Goal: Information Seeking & Learning: Learn about a topic

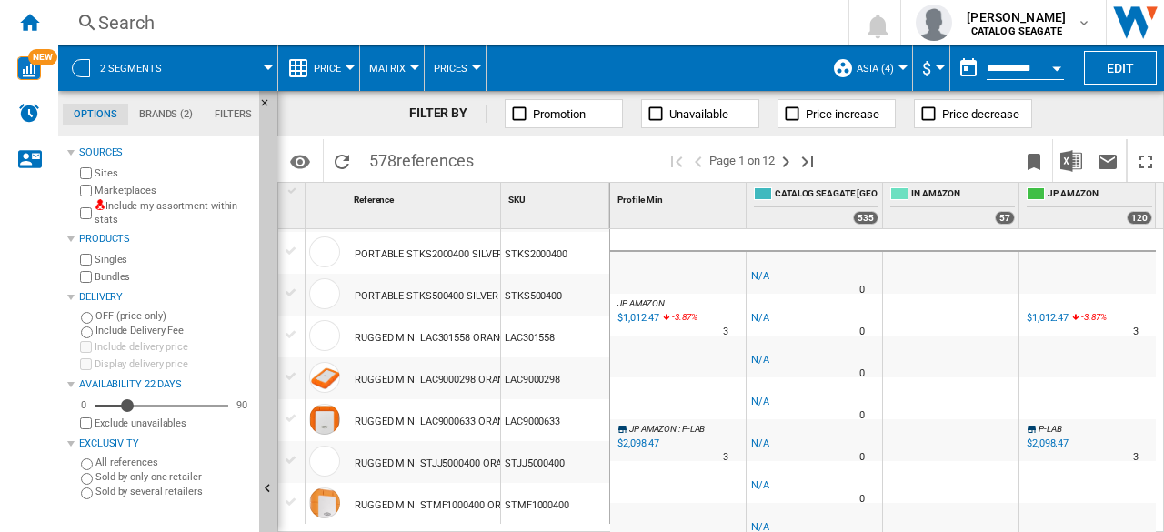
scroll to position [1819, 0]
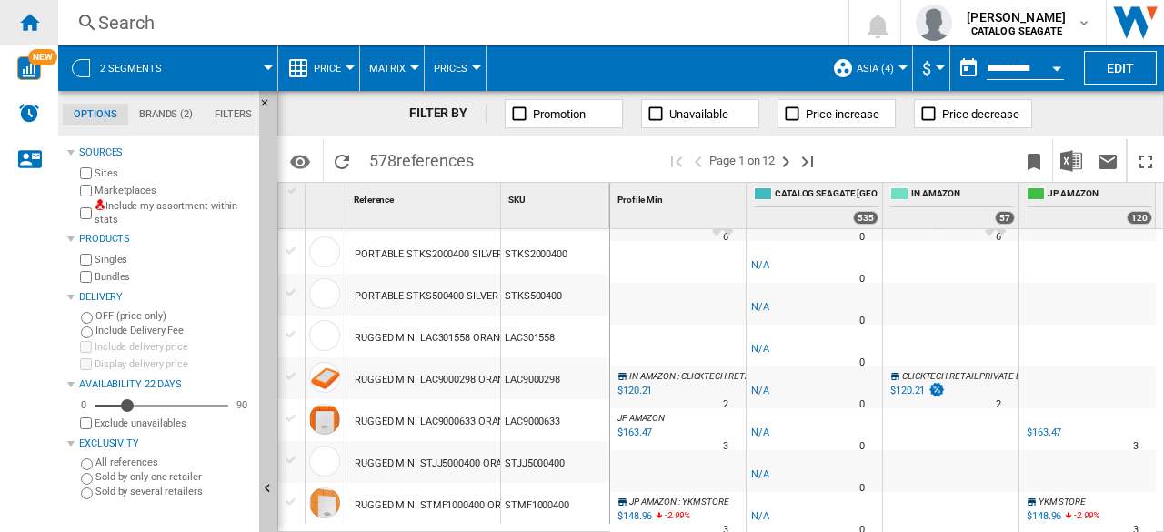
click at [42, 28] on div "Home" at bounding box center [29, 22] width 58 height 45
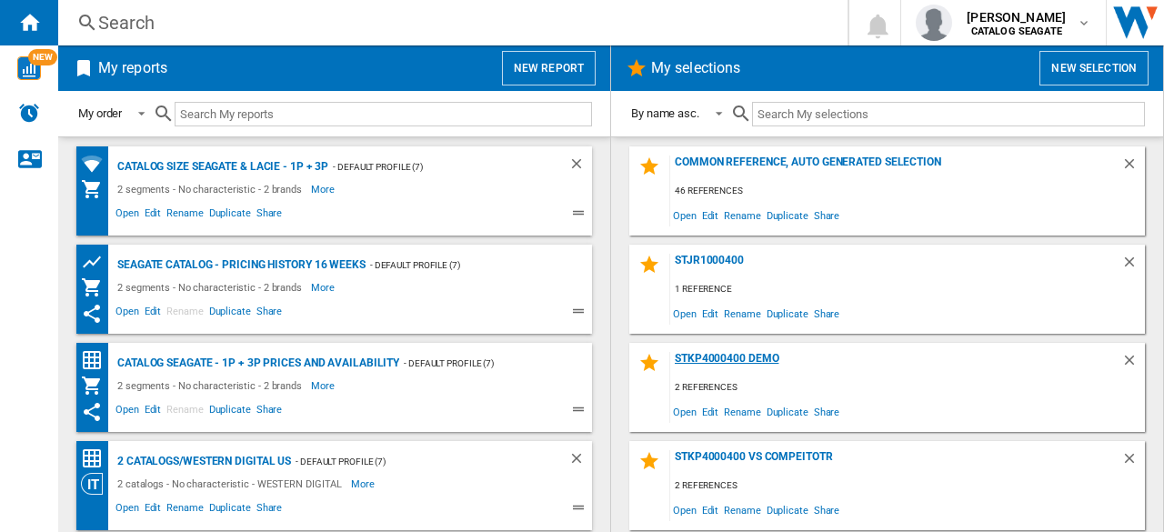
click at [755, 354] on div "STKP4000400 Demo" at bounding box center [895, 364] width 451 height 25
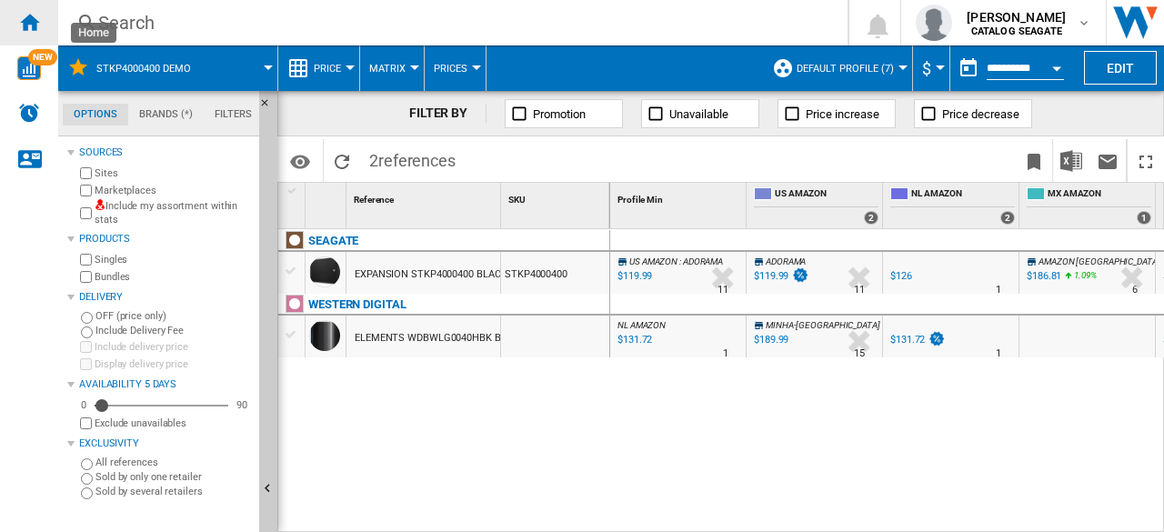
click at [35, 28] on ng-md-icon "Home" at bounding box center [29, 22] width 22 height 22
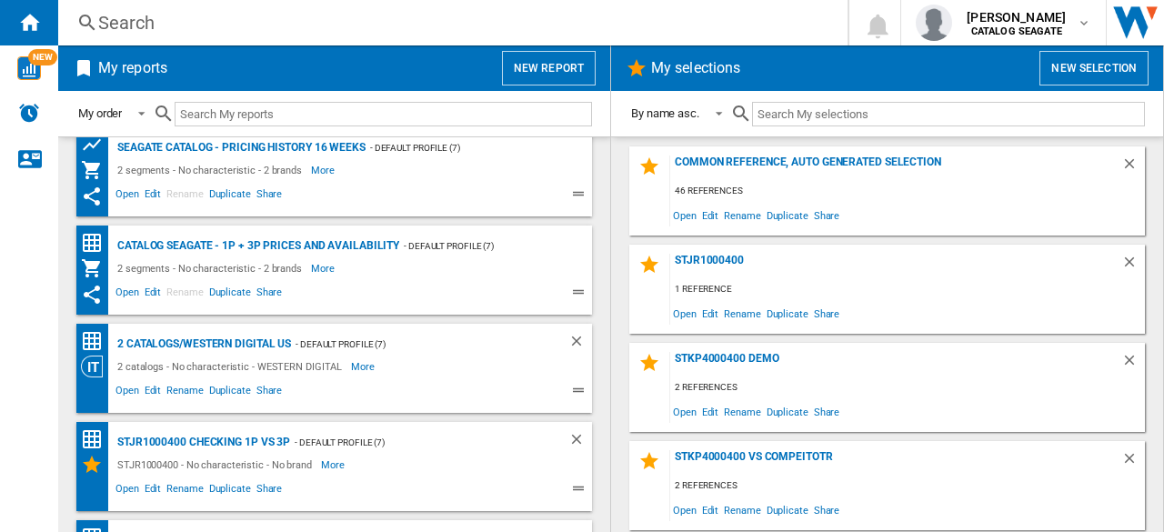
scroll to position [390, 0]
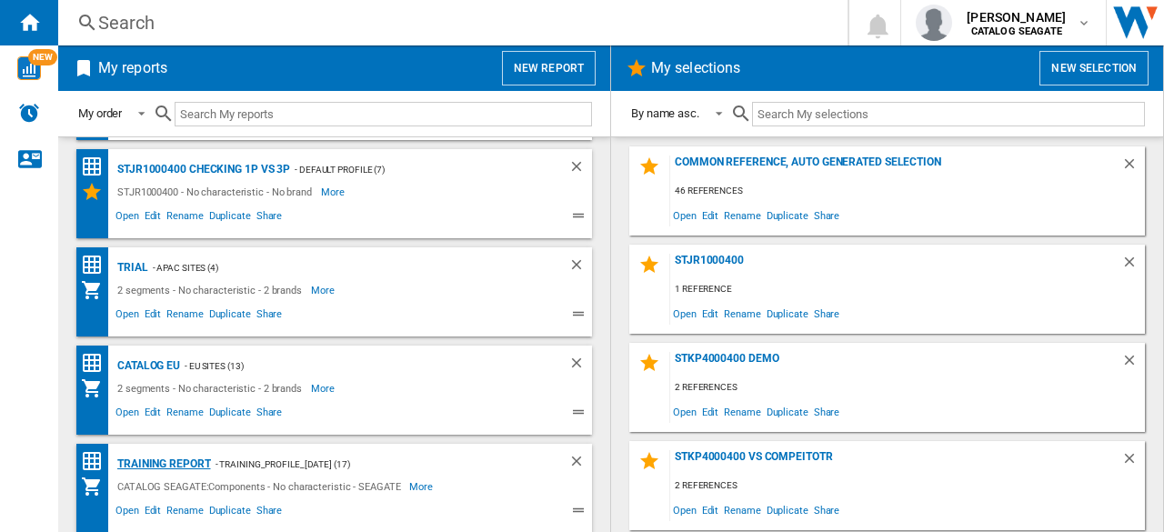
click at [166, 468] on div "Training Report" at bounding box center [162, 464] width 98 height 23
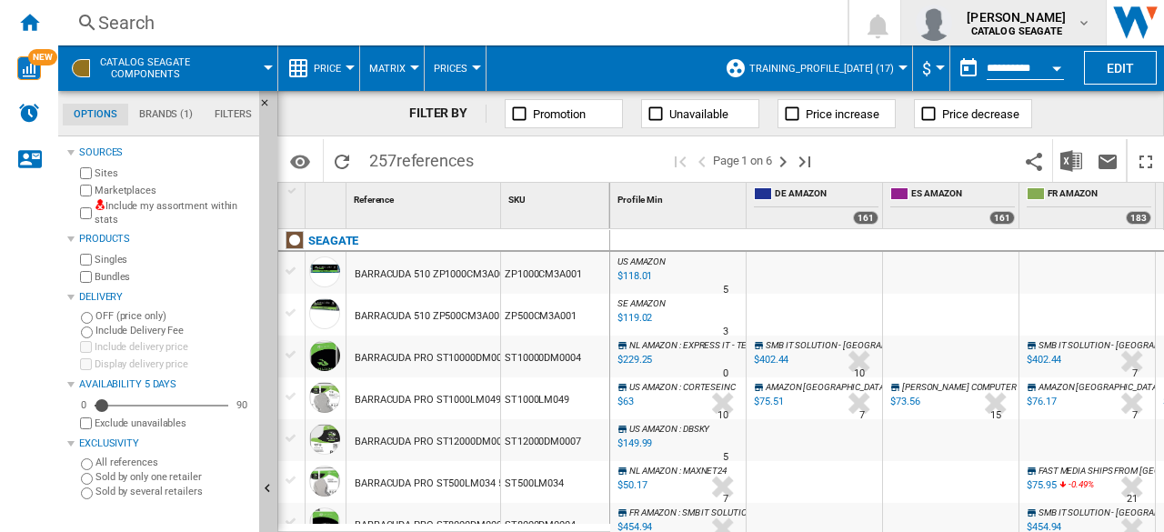
click at [1066, 28] on span "CATALOG SEAGATE" at bounding box center [1016, 31] width 99 height 11
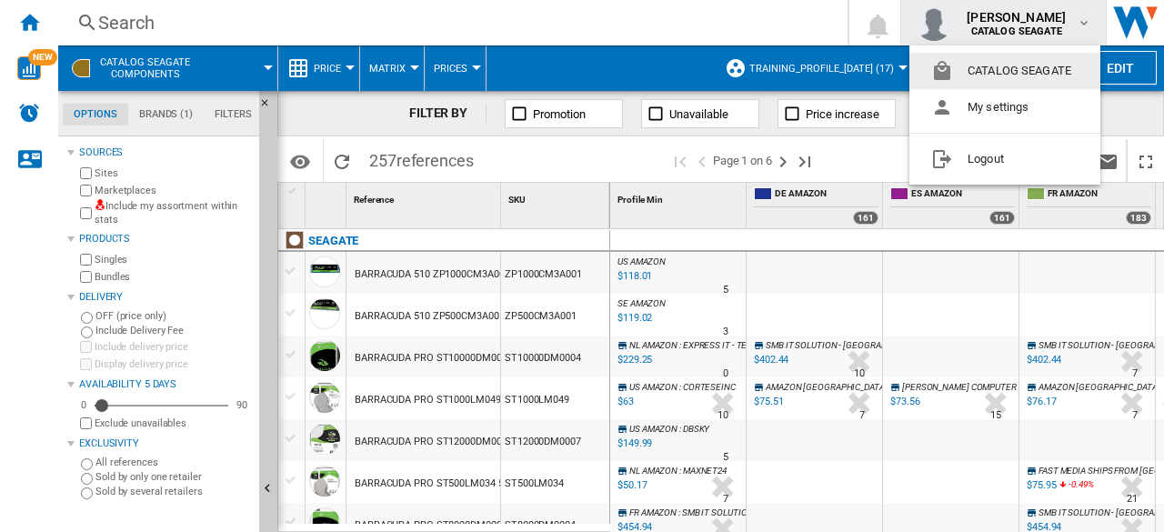
click at [1066, 28] on md-backdrop at bounding box center [582, 266] width 1164 height 532
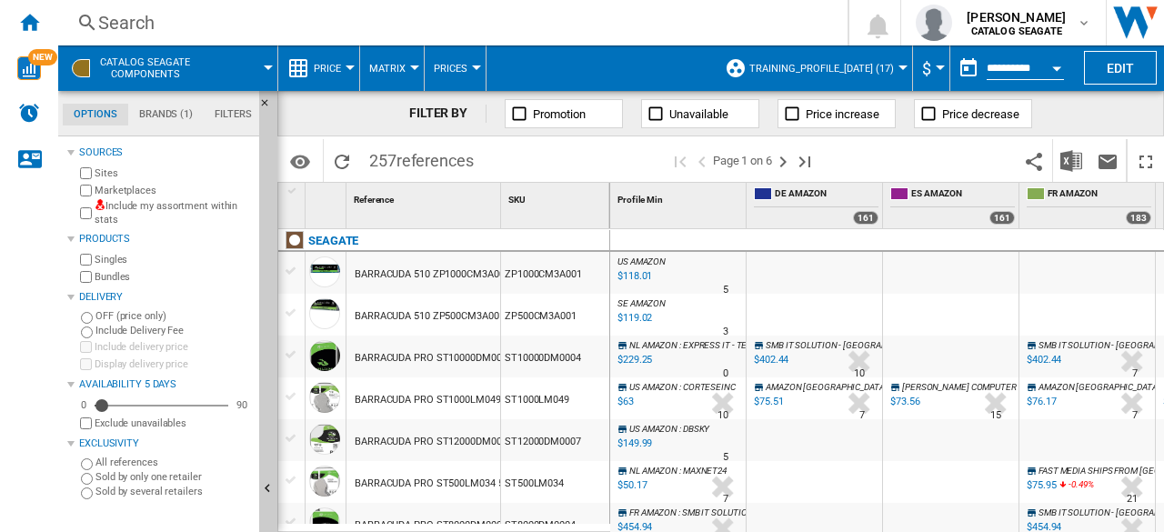
click at [154, 211] on label "Include my assortment within stats" at bounding box center [173, 213] width 157 height 28
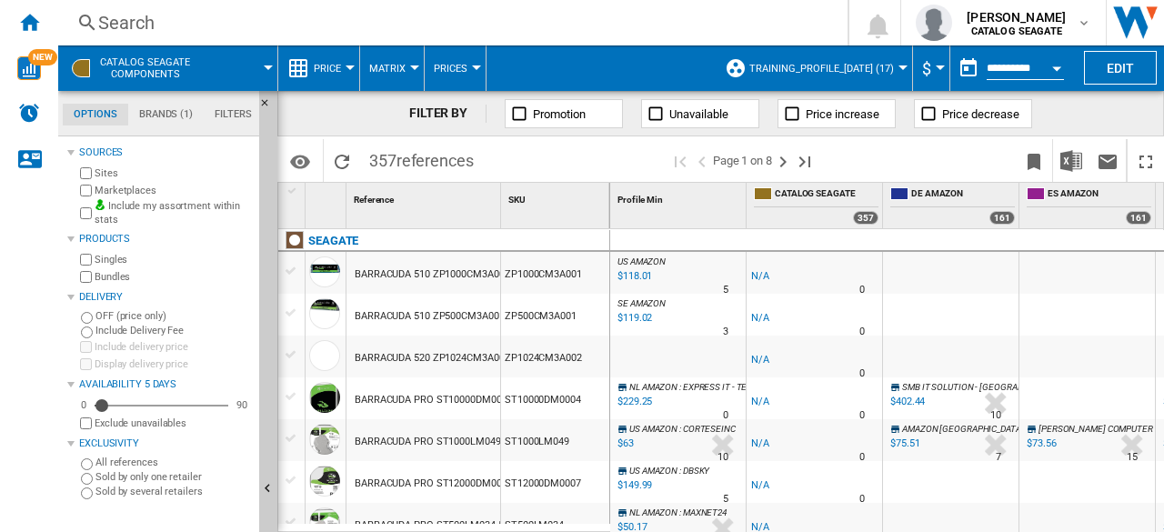
click at [264, 74] on span at bounding box center [242, 67] width 53 height 45
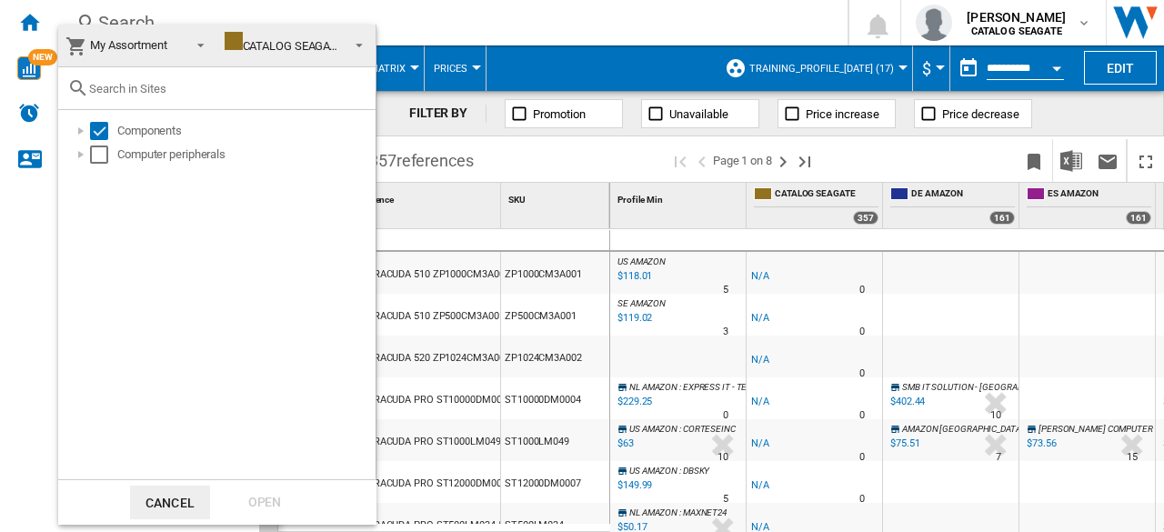
click at [442, 28] on md-backdrop at bounding box center [582, 266] width 1164 height 532
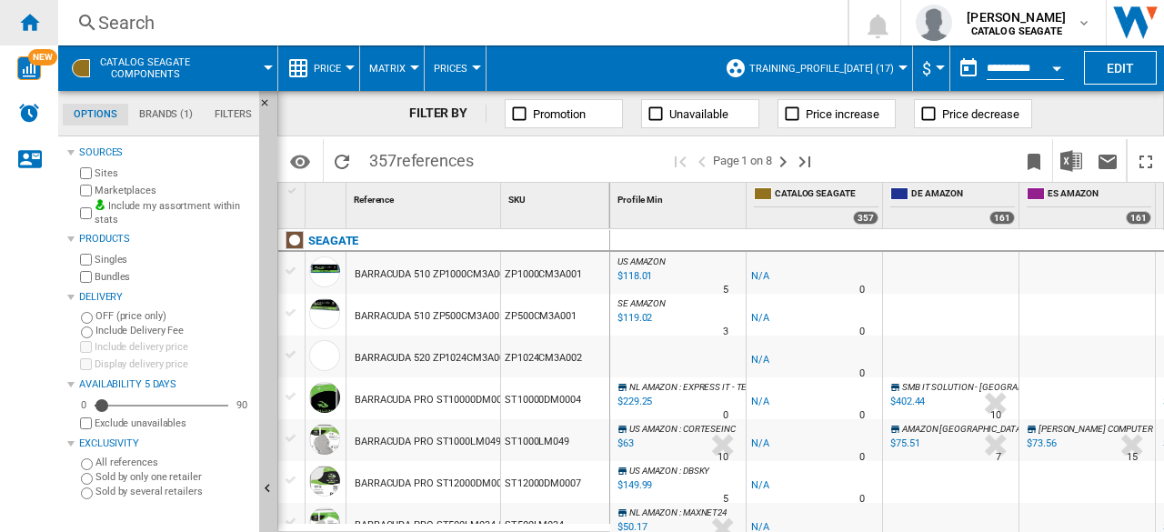
click at [27, 26] on ng-md-icon "Home" at bounding box center [29, 22] width 22 height 22
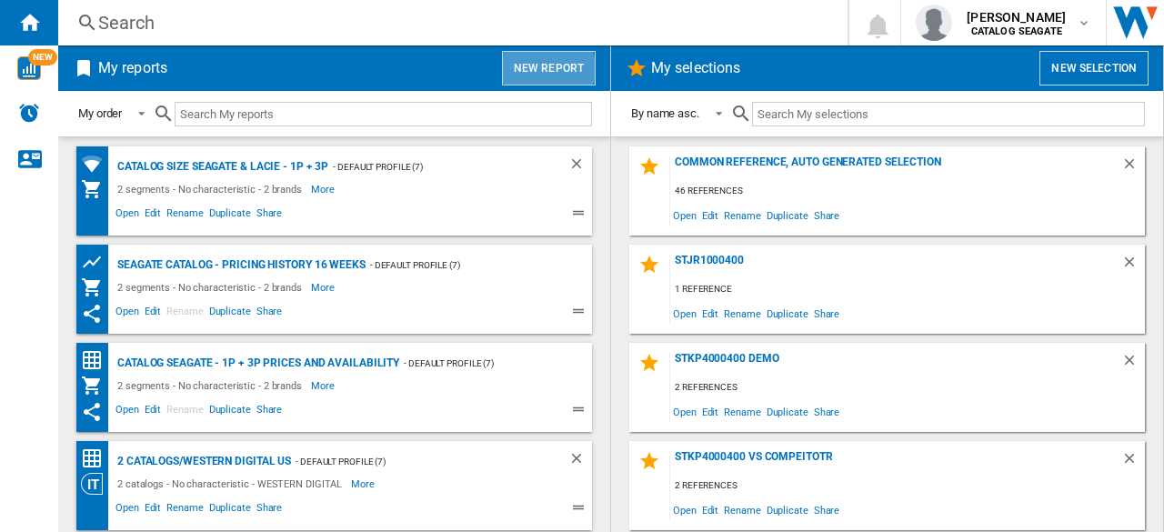
click at [527, 74] on button "New report" at bounding box center [549, 68] width 94 height 35
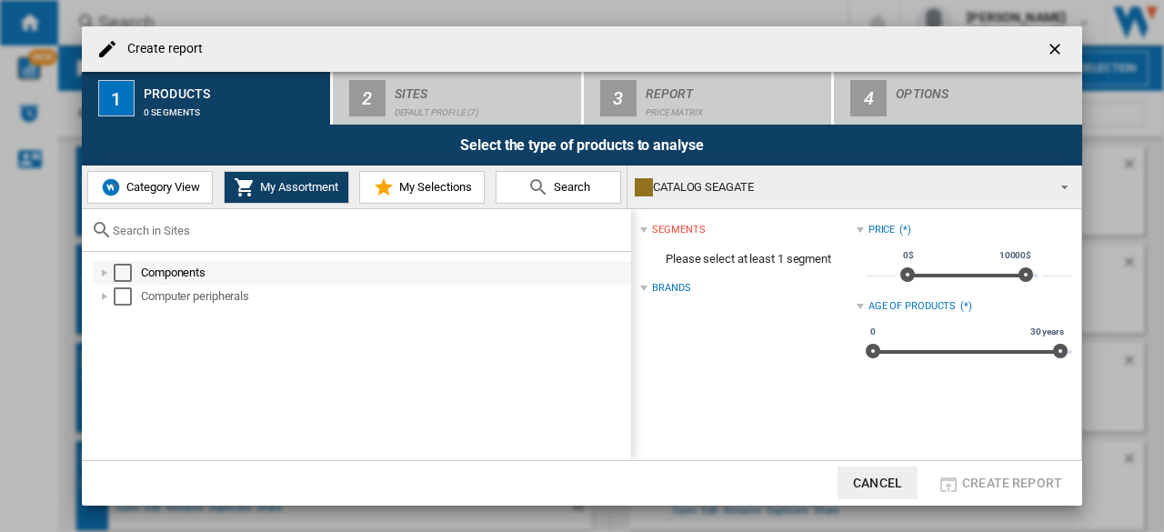
click at [103, 272] on div at bounding box center [105, 273] width 18 height 18
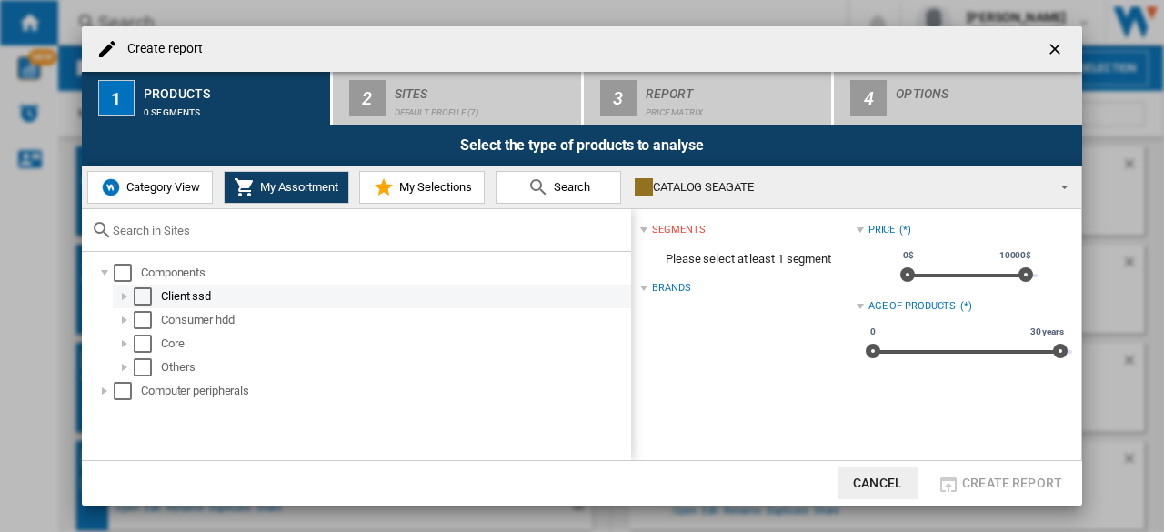
click at [118, 292] on div at bounding box center [125, 296] width 18 height 18
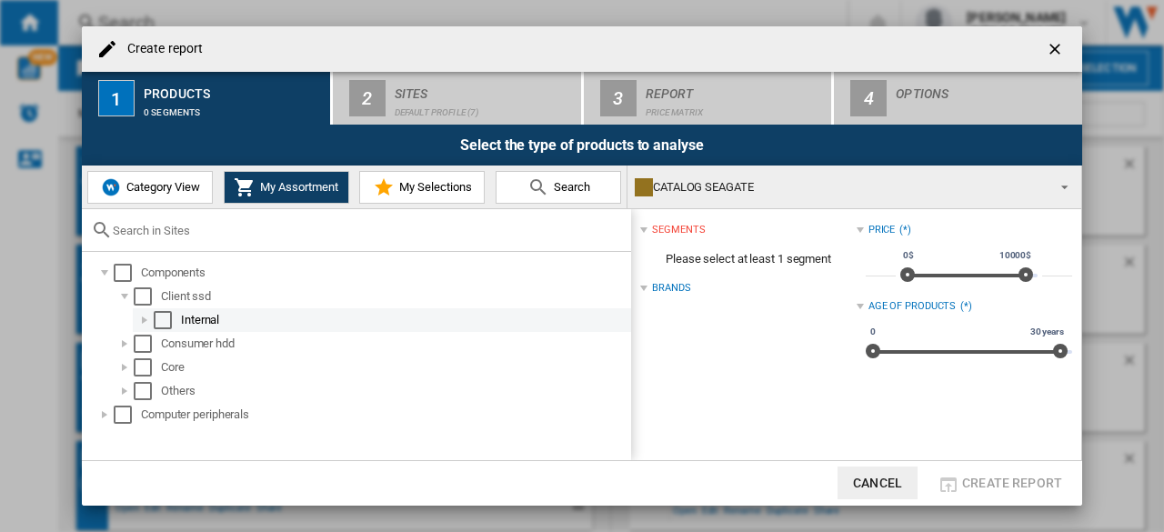
click at [142, 325] on div at bounding box center [145, 320] width 18 height 18
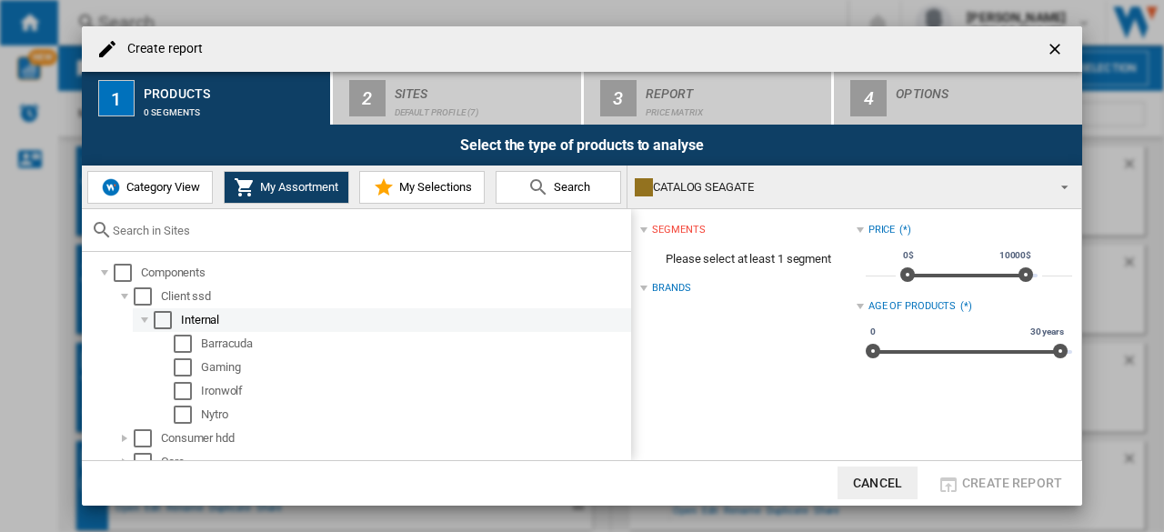
click at [142, 325] on div at bounding box center [145, 320] width 18 height 18
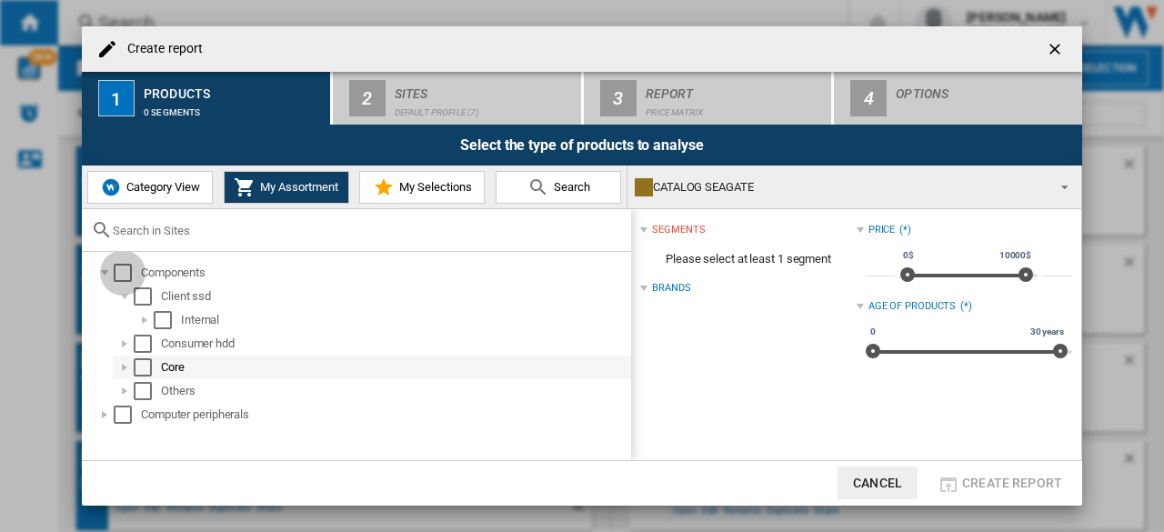
drag, startPoint x: 118, startPoint y: 271, endPoint x: 118, endPoint y: 376, distance: 104.6
click at [120, 271] on div "Select" at bounding box center [123, 273] width 18 height 18
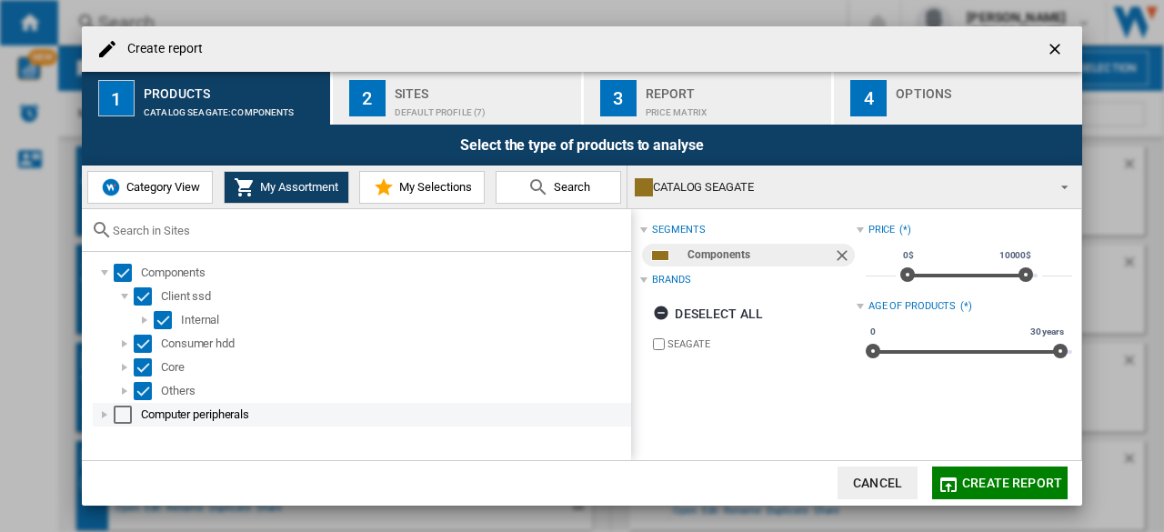
click at [104, 414] on div at bounding box center [105, 415] width 18 height 18
click at [133, 419] on md-checkbox "Select" at bounding box center [127, 415] width 27 height 18
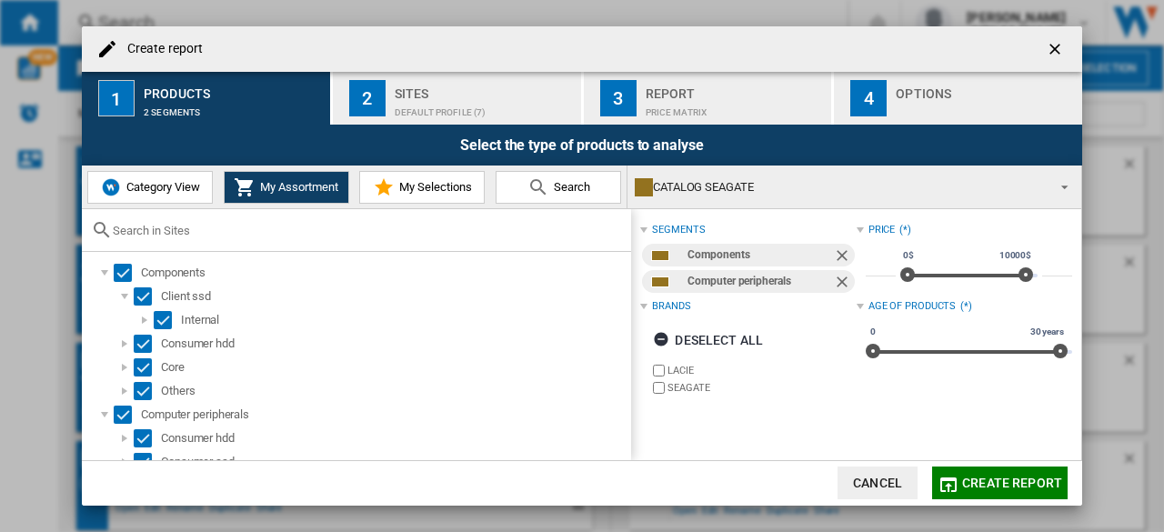
click at [980, 479] on span "Create report" at bounding box center [1012, 483] width 100 height 15
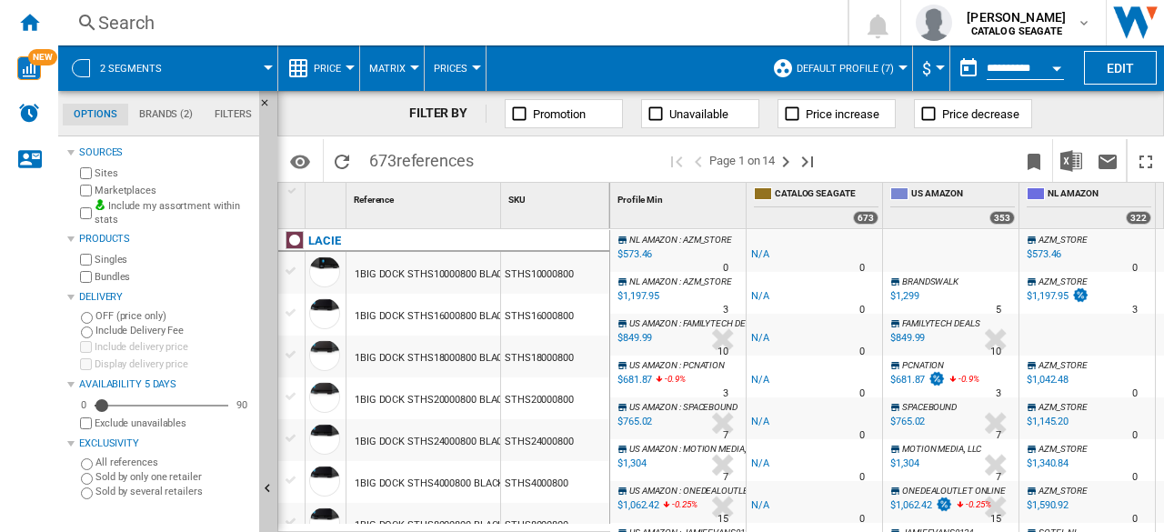
scroll to position [273, 0]
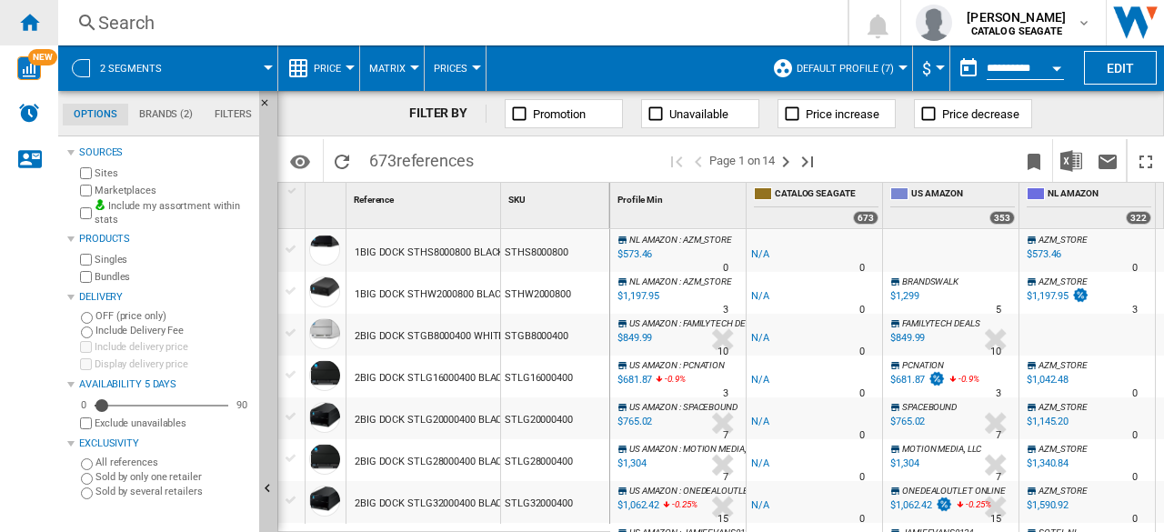
click at [26, 24] on ng-md-icon "Home" at bounding box center [29, 22] width 22 height 22
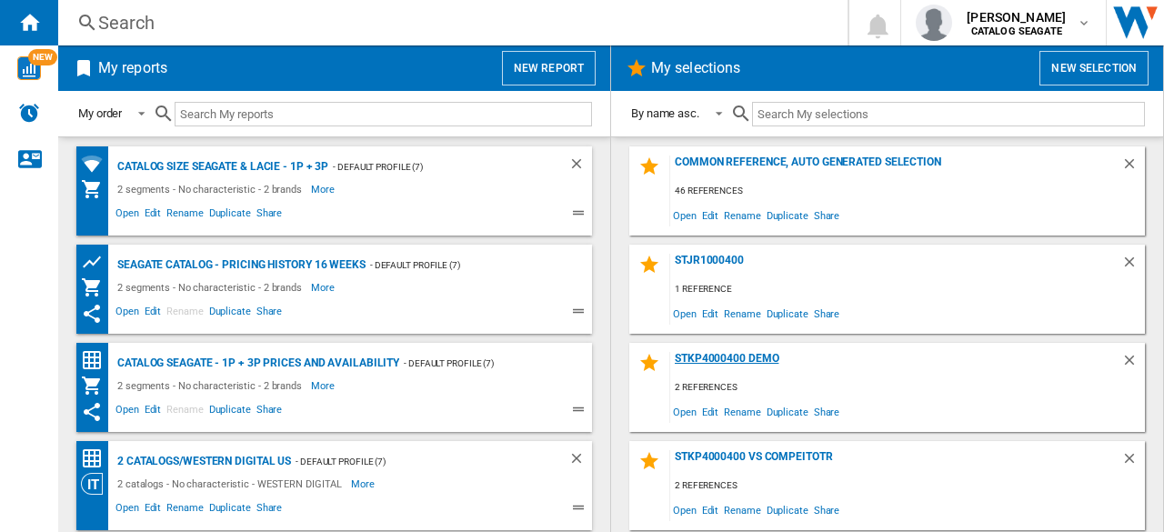
click at [759, 358] on div "STKP4000400 Demo" at bounding box center [895, 364] width 451 height 25
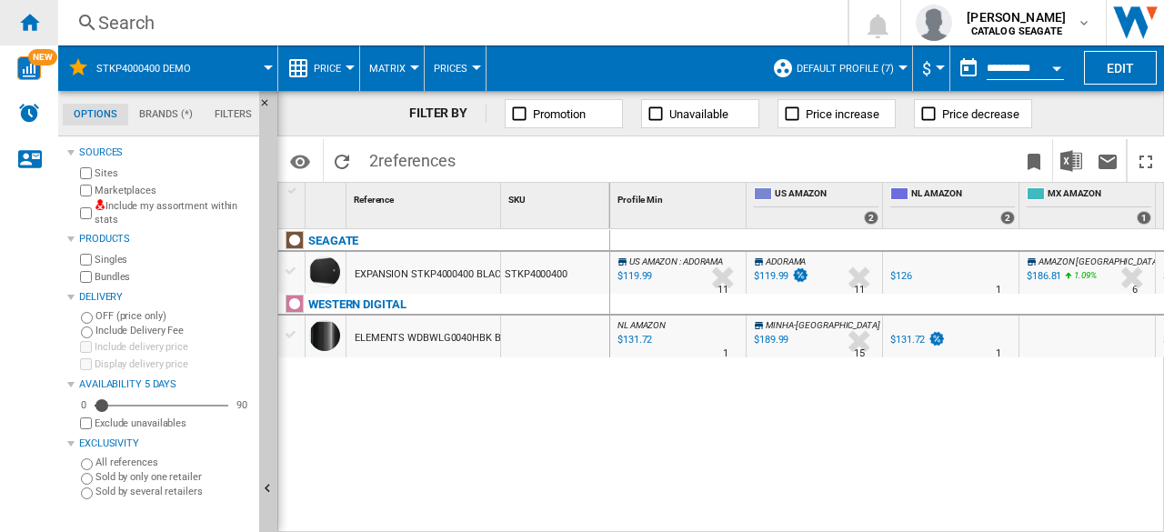
click at [16, 21] on div "Home" at bounding box center [29, 22] width 58 height 45
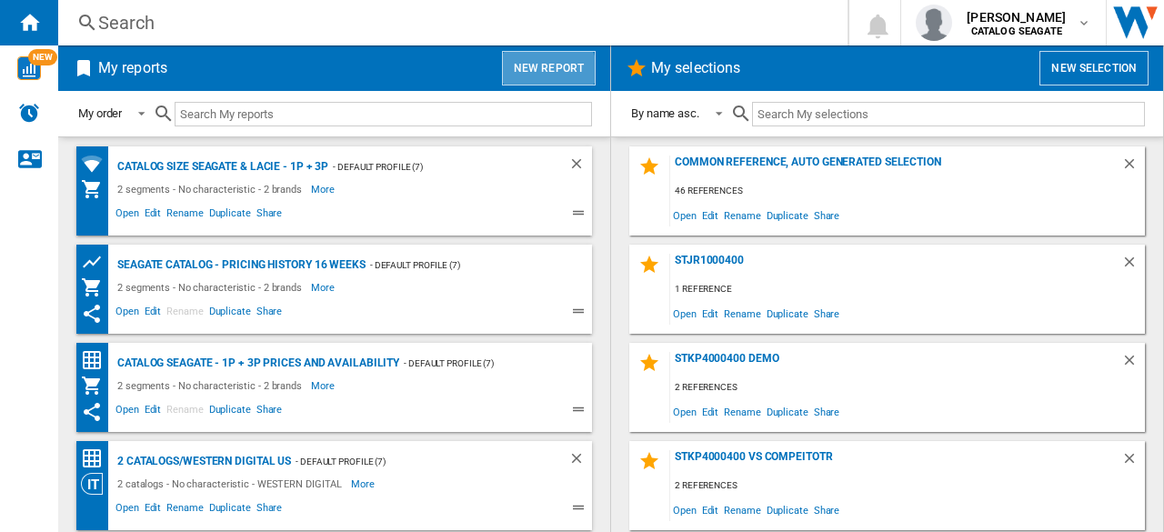
click at [541, 75] on button "New report" at bounding box center [549, 68] width 94 height 35
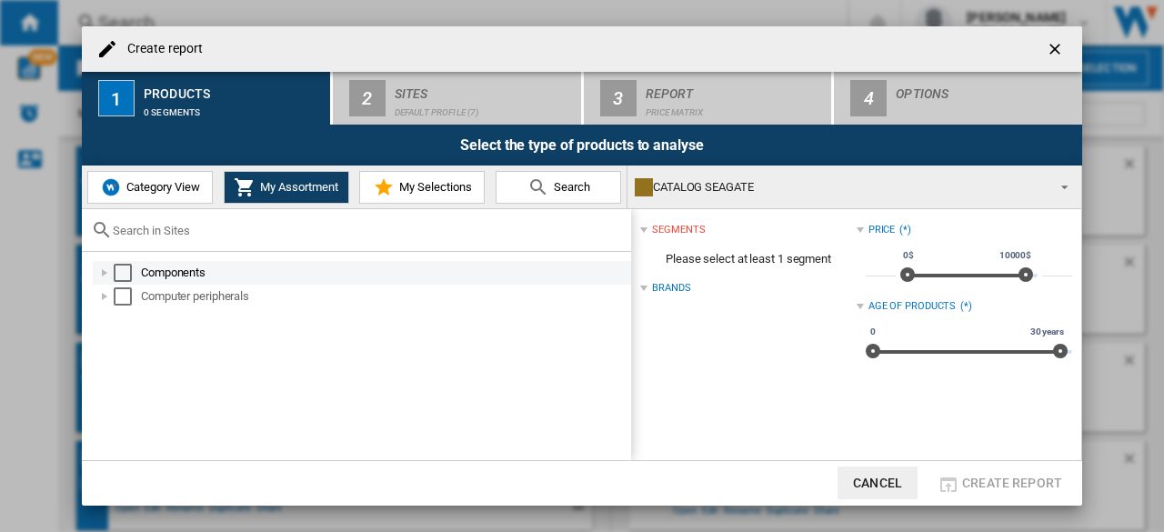
click at [133, 276] on md-checkbox "Select" at bounding box center [127, 273] width 27 height 18
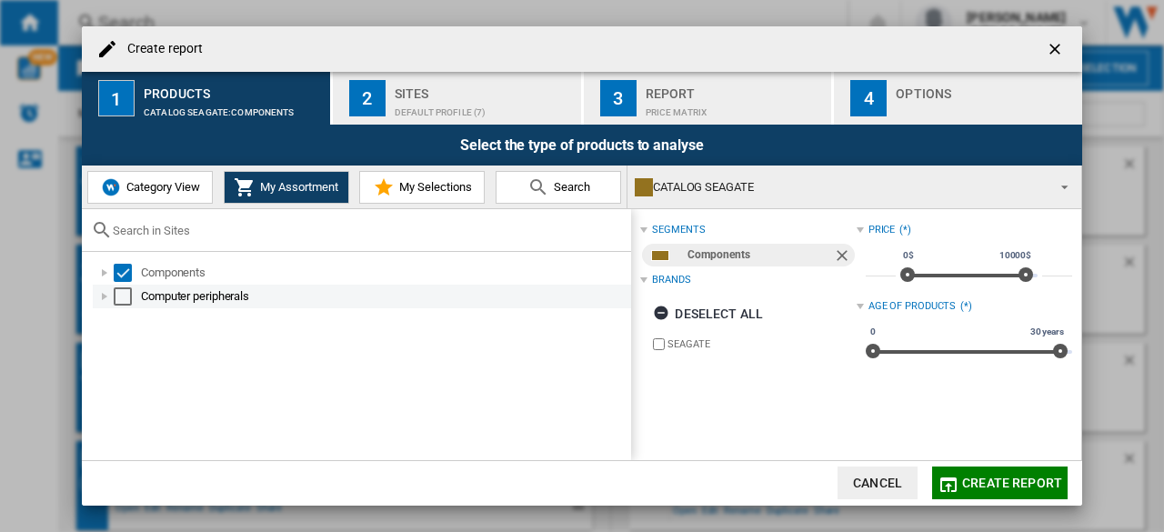
click at [131, 297] on div "Select" at bounding box center [123, 296] width 18 height 18
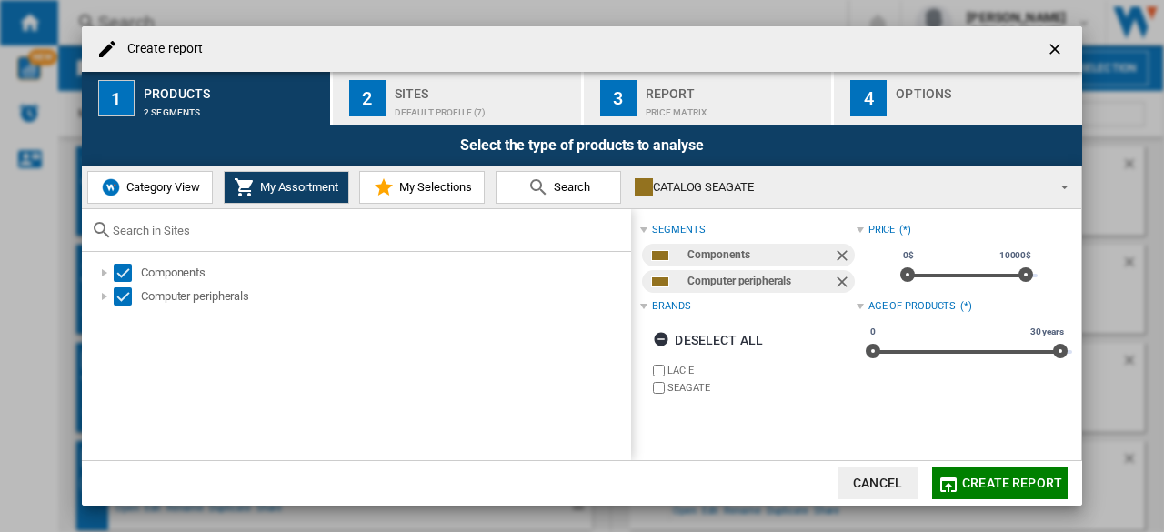
click at [1022, 488] on span "Create report" at bounding box center [1012, 483] width 100 height 15
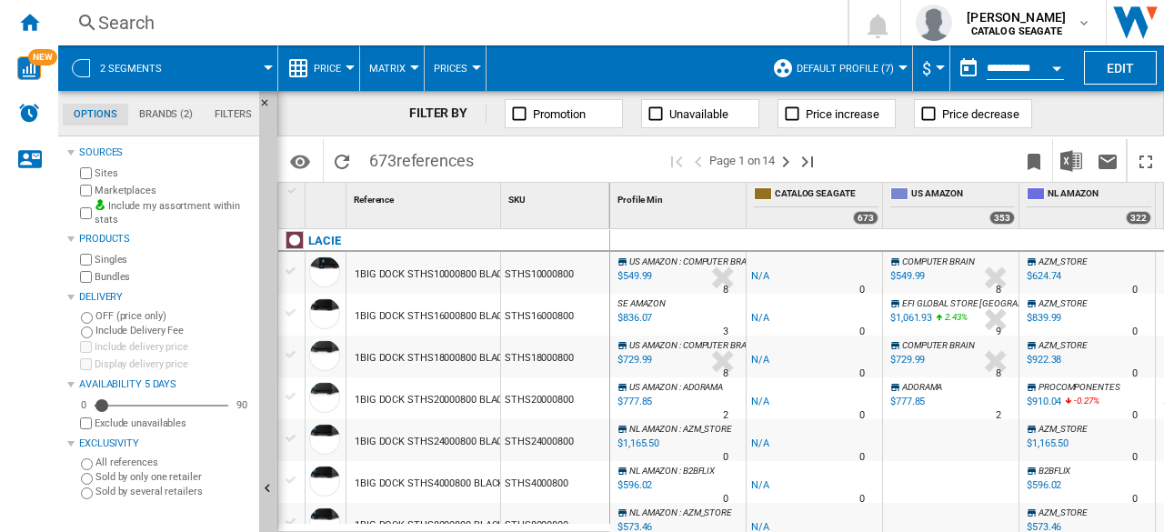
click at [350, 81] on md-menu "Price Price Price Matrix Price Ranking Analytics Base 100 Shared references Cov…" at bounding box center [319, 67] width 82 height 45
click at [655, 115] on ng-md-icon at bounding box center [656, 114] width 18 height 18
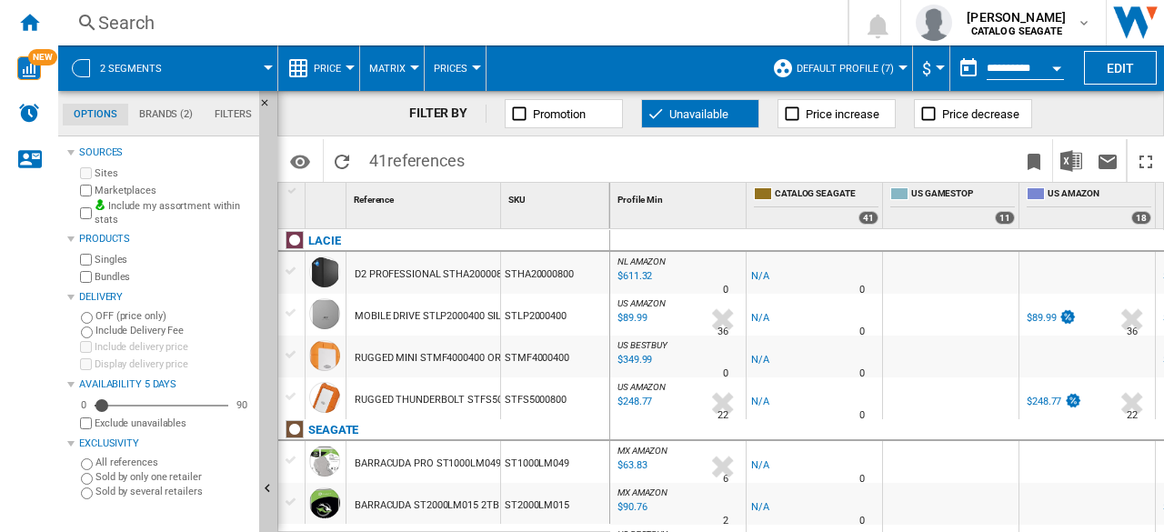
click at [787, 114] on ng-md-icon at bounding box center [792, 114] width 18 height 18
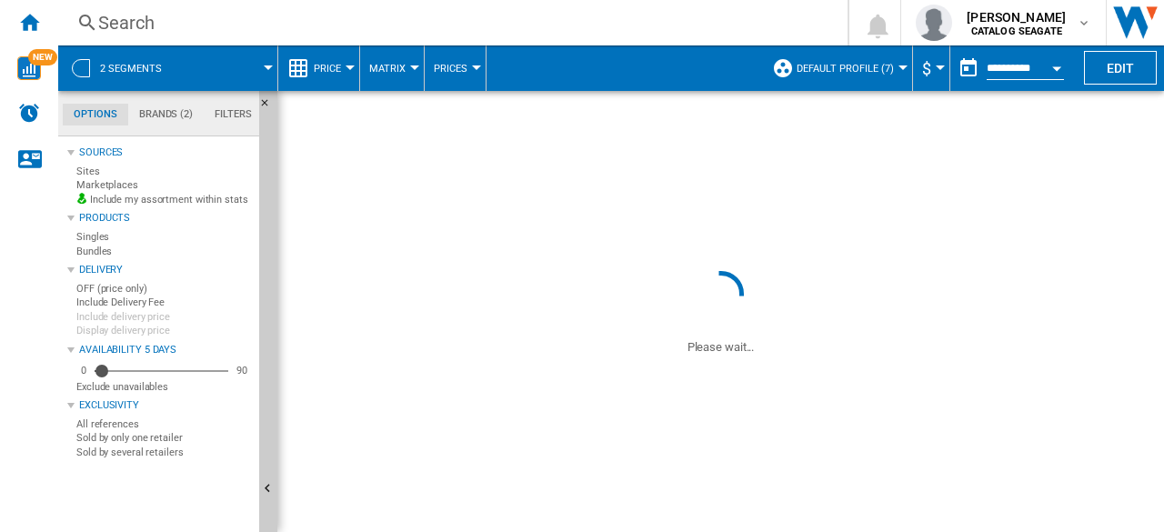
click at [659, 114] on ng-md-icon at bounding box center [656, 114] width 18 height 18
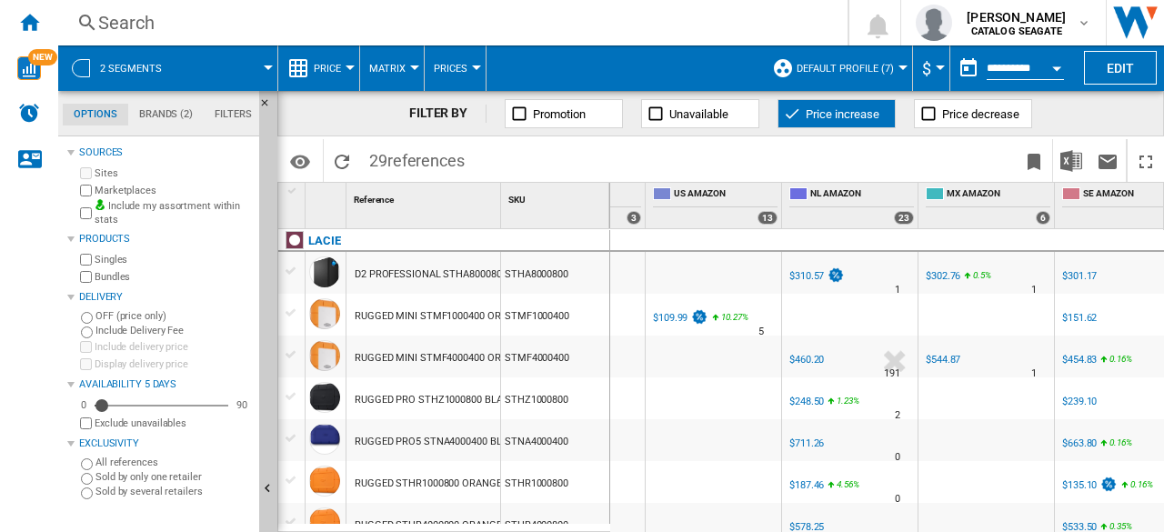
scroll to position [0, 502]
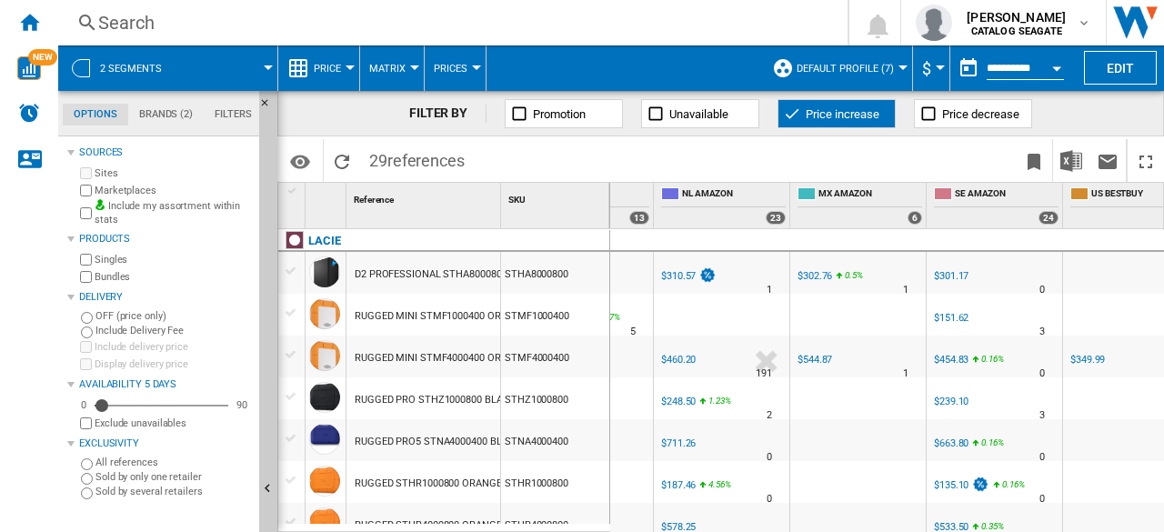
click at [675, 107] on span "Unavailable" at bounding box center [698, 114] width 59 height 14
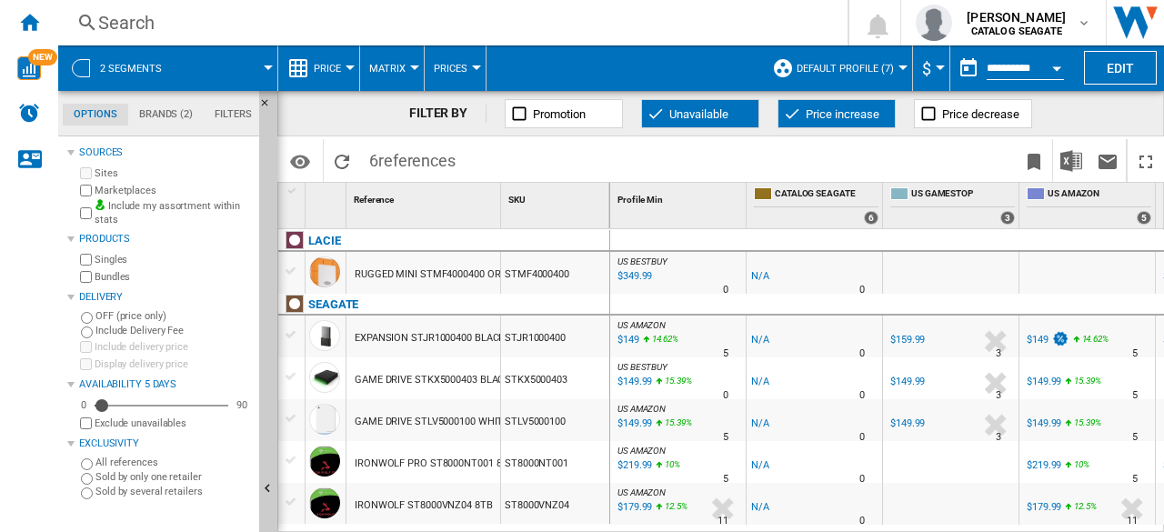
click at [819, 117] on span "Price increase" at bounding box center [843, 114] width 74 height 14
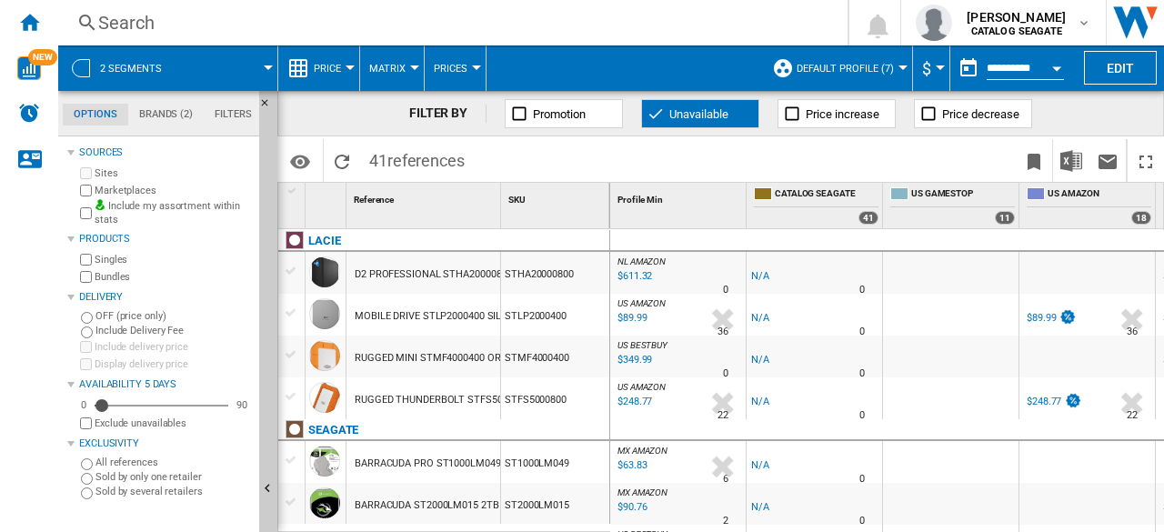
click at [334, 74] on span "Price" at bounding box center [327, 69] width 27 height 12
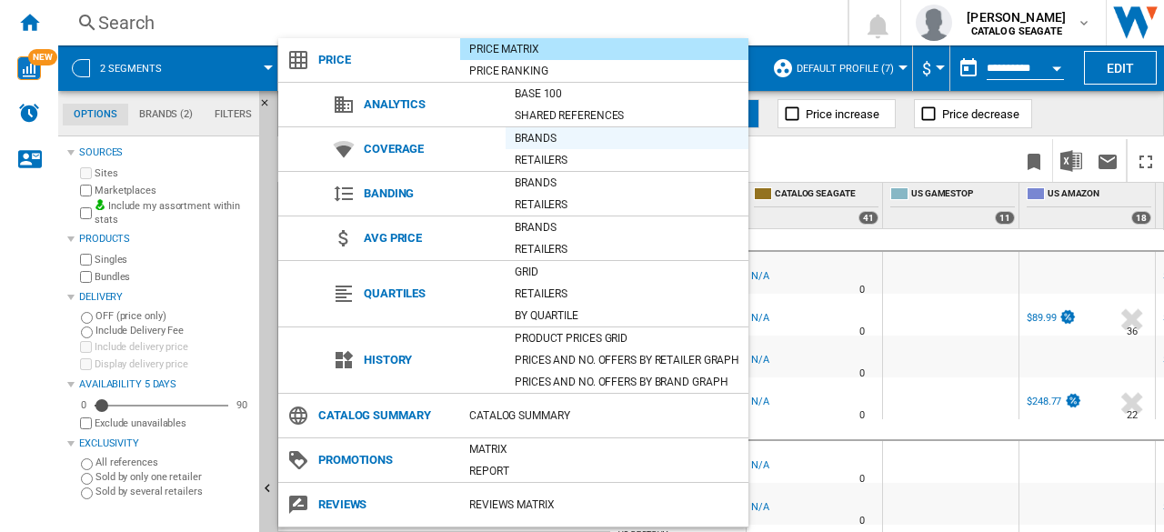
click at [544, 138] on div "Brands" at bounding box center [627, 138] width 243 height 18
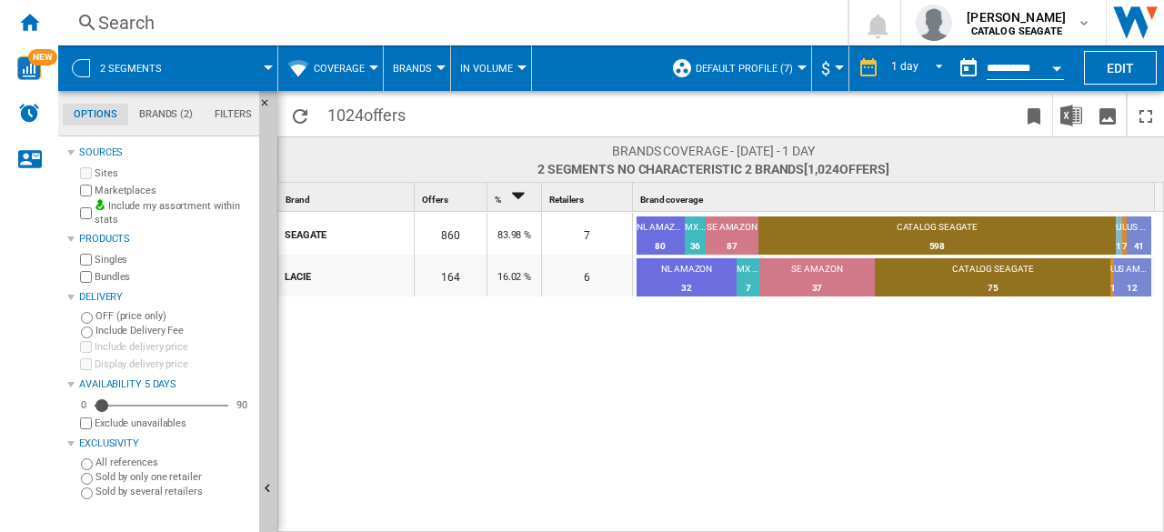
click at [430, 75] on button "Brands" at bounding box center [417, 67] width 48 height 45
click at [446, 158] on span "Retailers" at bounding box center [424, 156] width 55 height 16
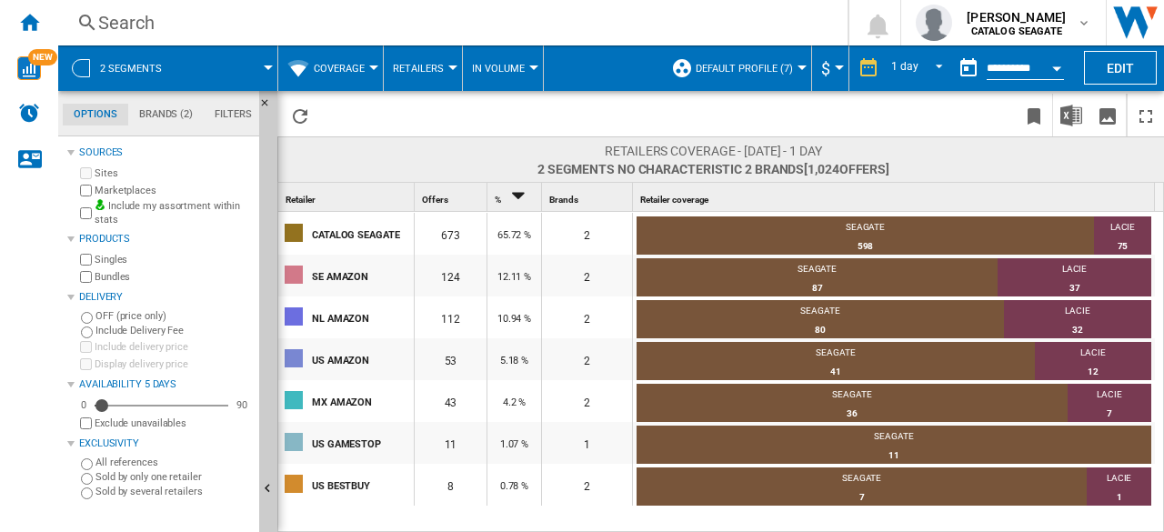
click at [324, 67] on span "Coverage" at bounding box center [339, 69] width 51 height 12
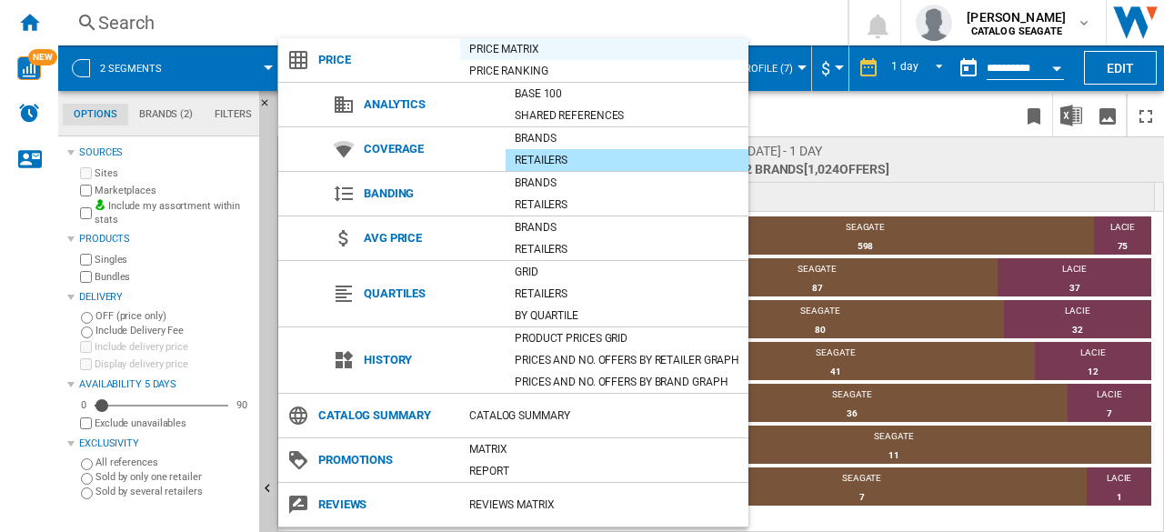
click at [528, 52] on div "Price Matrix" at bounding box center [604, 49] width 288 height 18
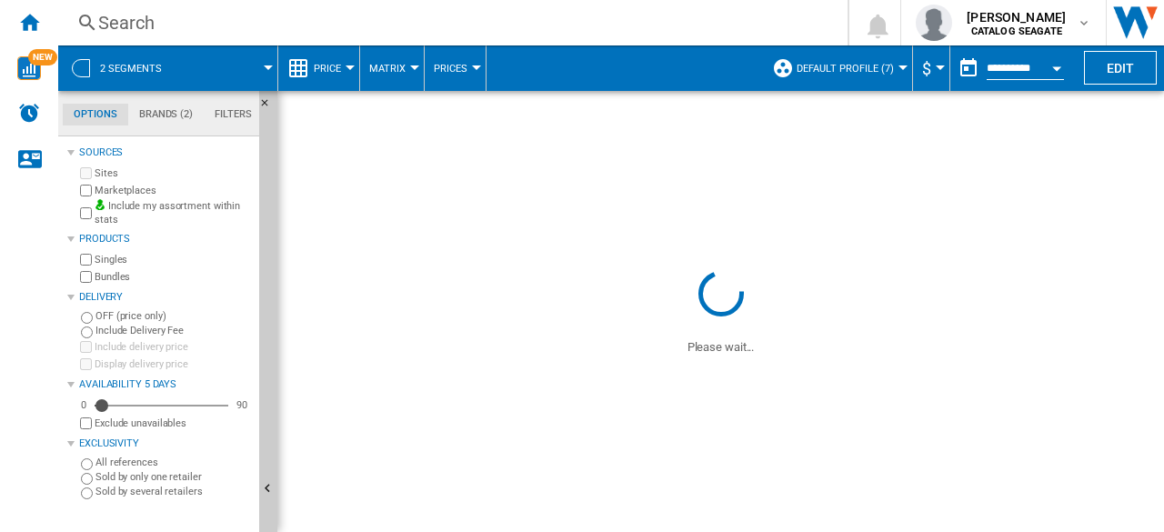
click at [333, 72] on span "Price" at bounding box center [327, 69] width 27 height 12
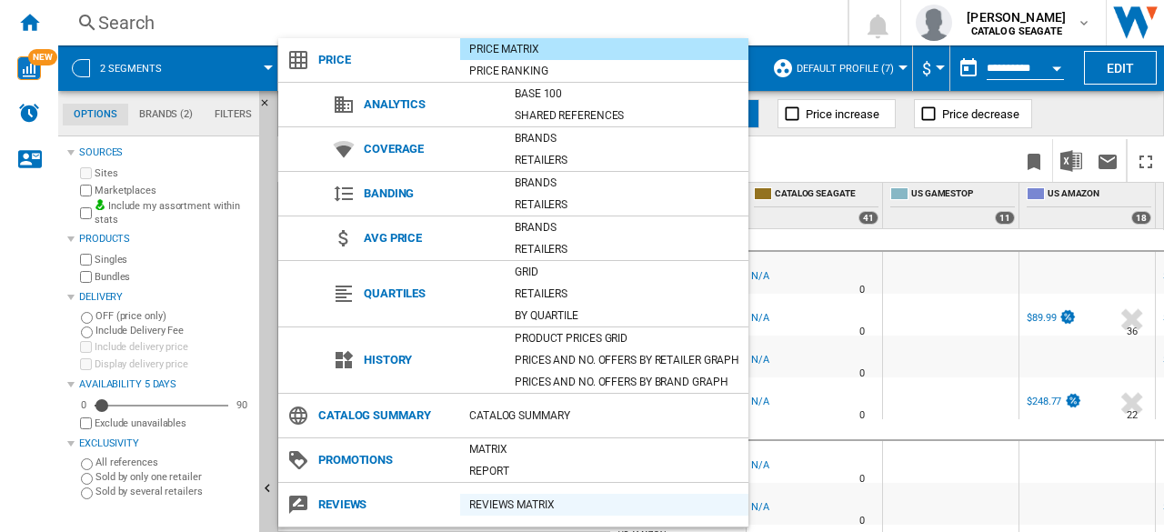
click at [513, 505] on div "REVIEWS Matrix" at bounding box center [604, 505] width 288 height 18
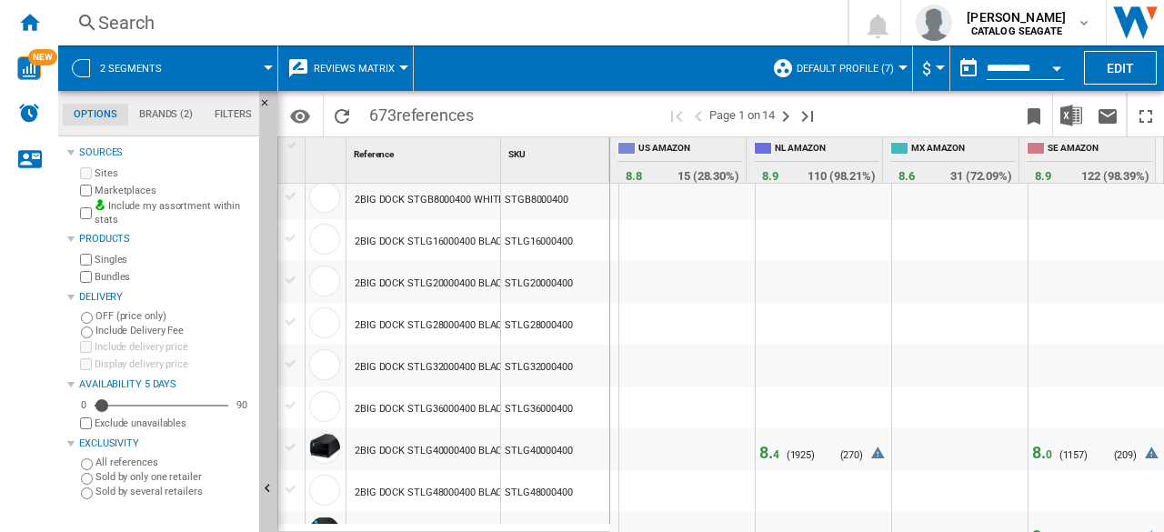
scroll to position [546, 0]
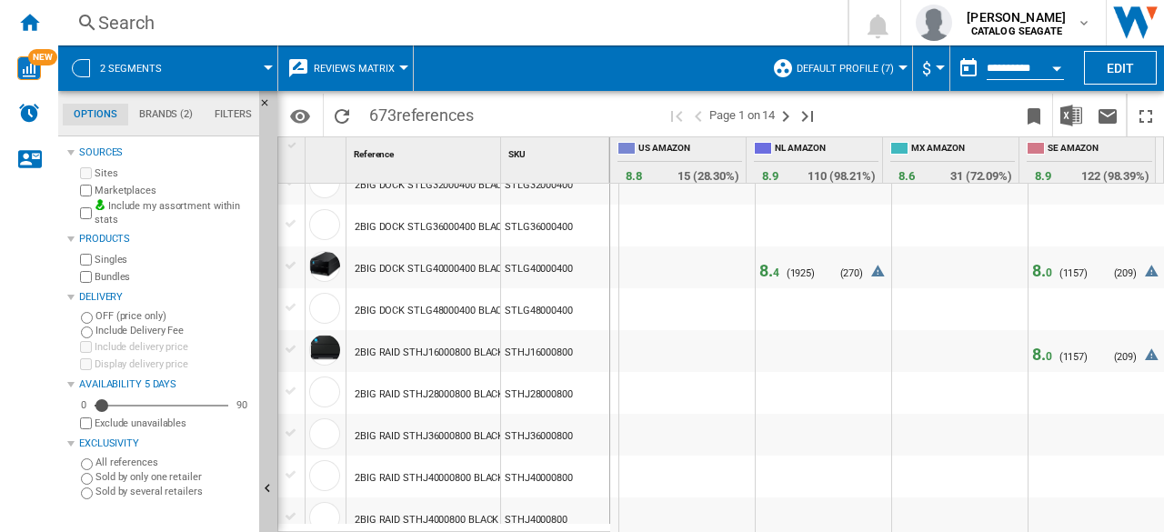
click at [761, 272] on span "8. 4" at bounding box center [769, 270] width 20 height 19
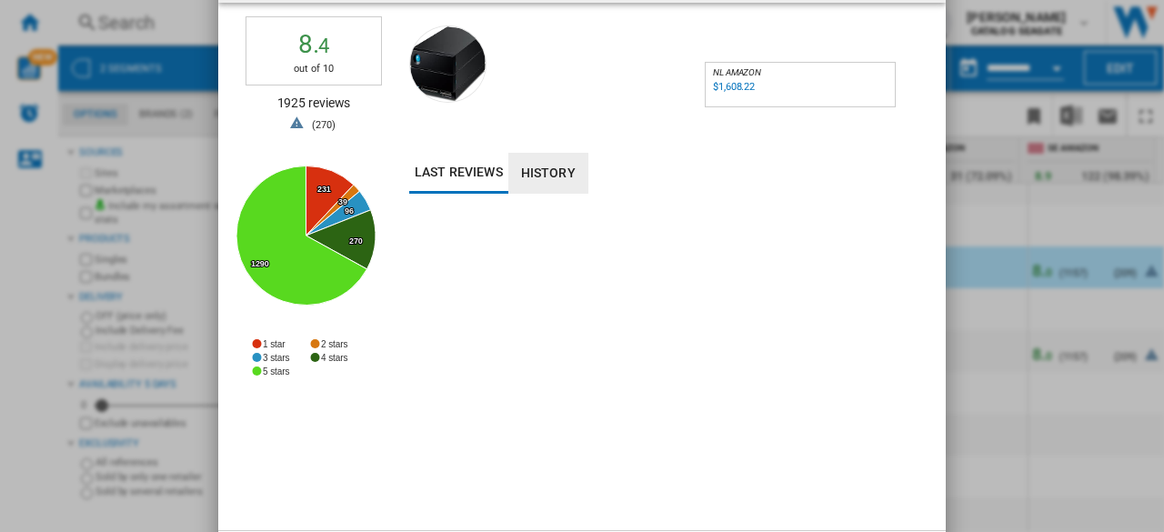
click at [551, 181] on button "History" at bounding box center [548, 173] width 80 height 41
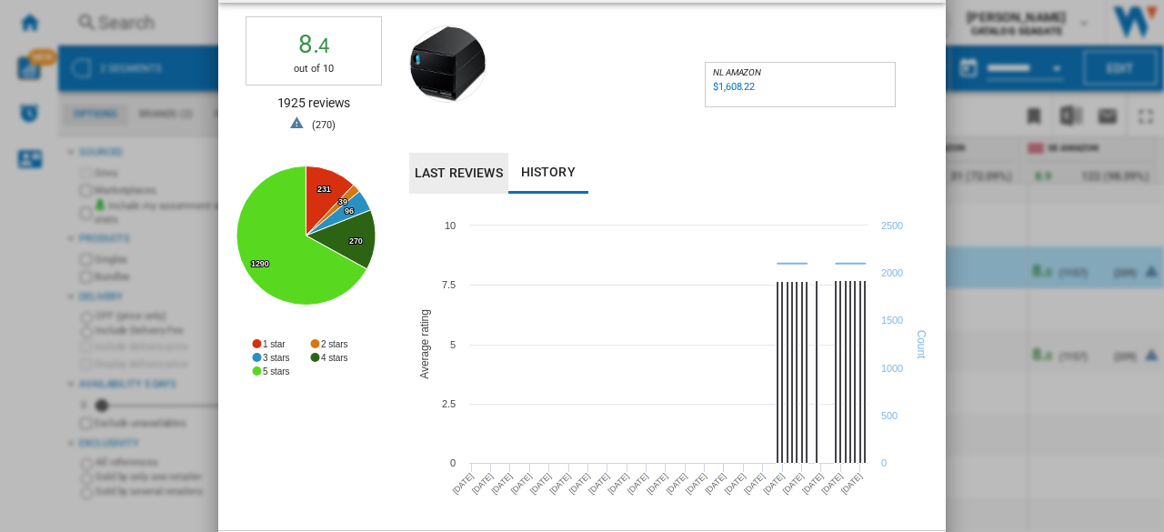
click at [498, 175] on button "Last reviews" at bounding box center [458, 173] width 99 height 41
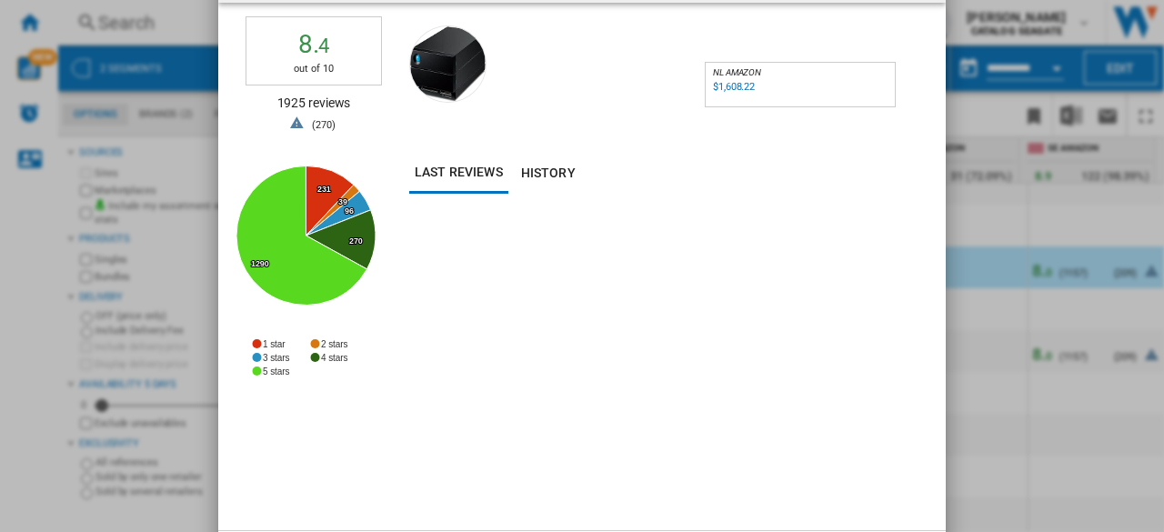
click at [980, 114] on div "Reviews for LaCie 2big Dock RAID, 40TB, External HDD, for PC Mac iPad & iPhone,…" at bounding box center [582, 266] width 1164 height 532
click at [974, 123] on div "Reviews for LaCie 2big Dock RAID, 40TB, External HDD, for PC Mac iPad & iPhone,…" at bounding box center [582, 266] width 1164 height 532
click at [129, 126] on div "Reviews for LaCie 2big Dock RAID, 40TB, External HDD, for PC Mac iPad & iPhone,…" at bounding box center [582, 266] width 1164 height 532
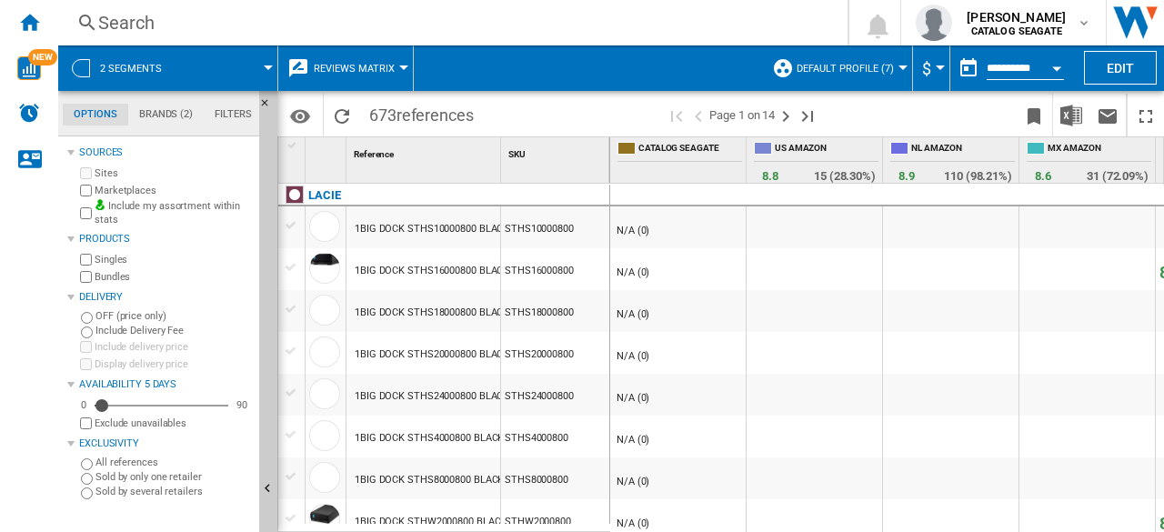
click at [990, 148] on span "NL AMAZON" at bounding box center [963, 149] width 104 height 15
